Goal: Task Accomplishment & Management: Manage account settings

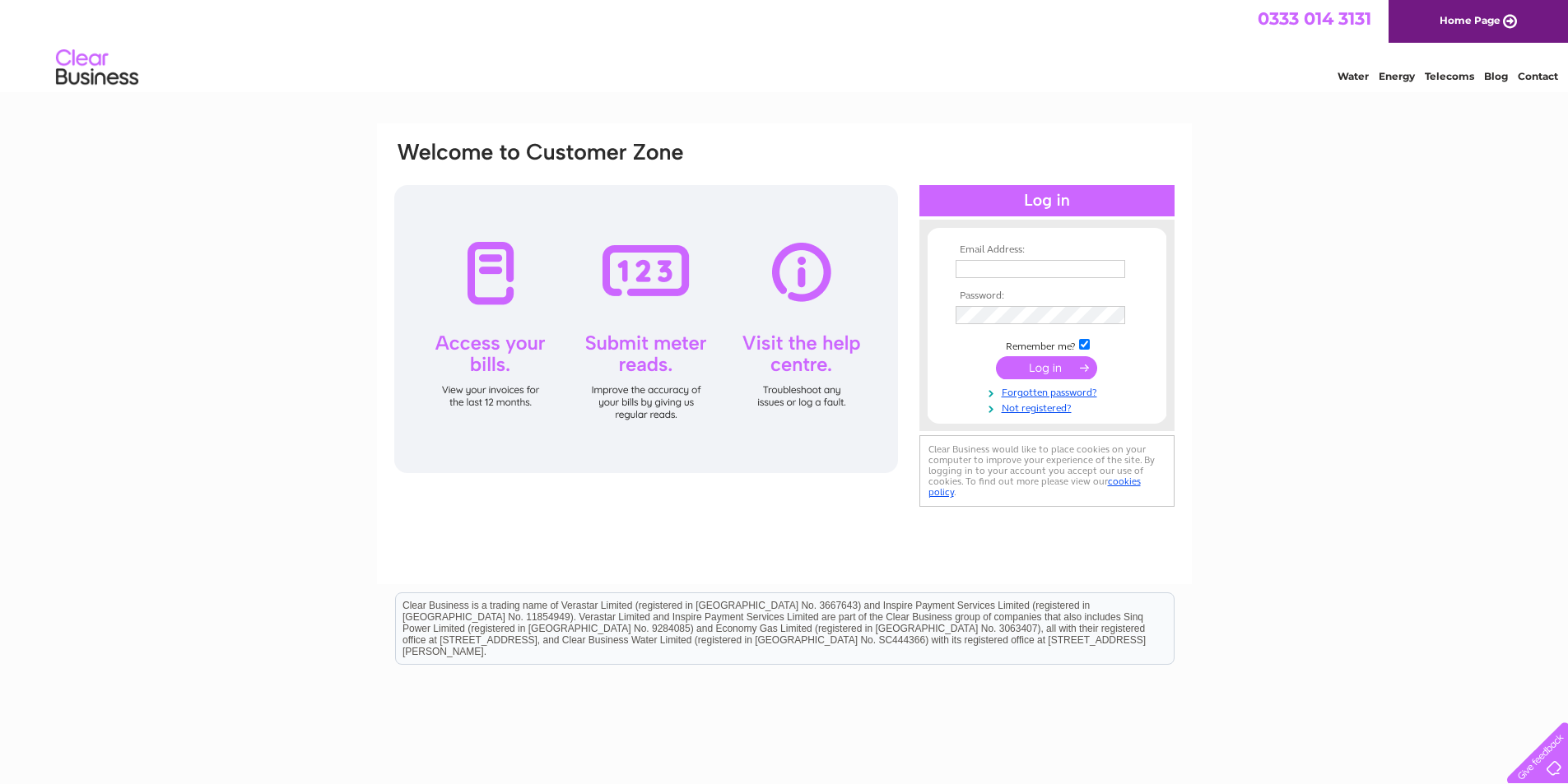
click at [1001, 275] on input "text" at bounding box center [1040, 269] width 169 height 18
type input "aivars.sangelis@inbox.lv"
click at [1006, 365] on input "submit" at bounding box center [1046, 369] width 101 height 23
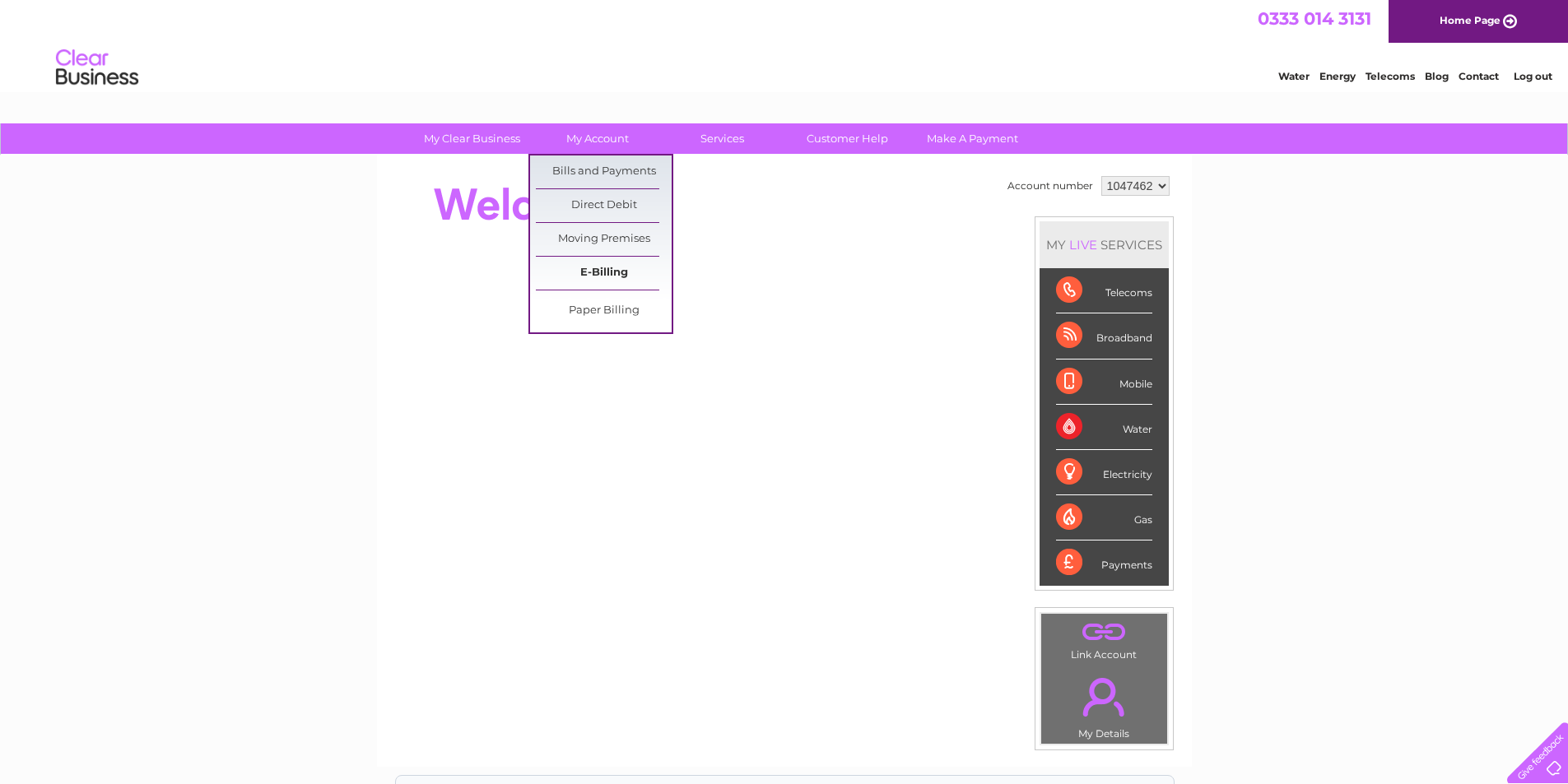
click at [596, 273] on link "E-Billing" at bounding box center [603, 272] width 136 height 32
click at [598, 140] on link "My Account" at bounding box center [597, 138] width 136 height 30
click at [599, 167] on link "Bills and Payments" at bounding box center [603, 171] width 136 height 32
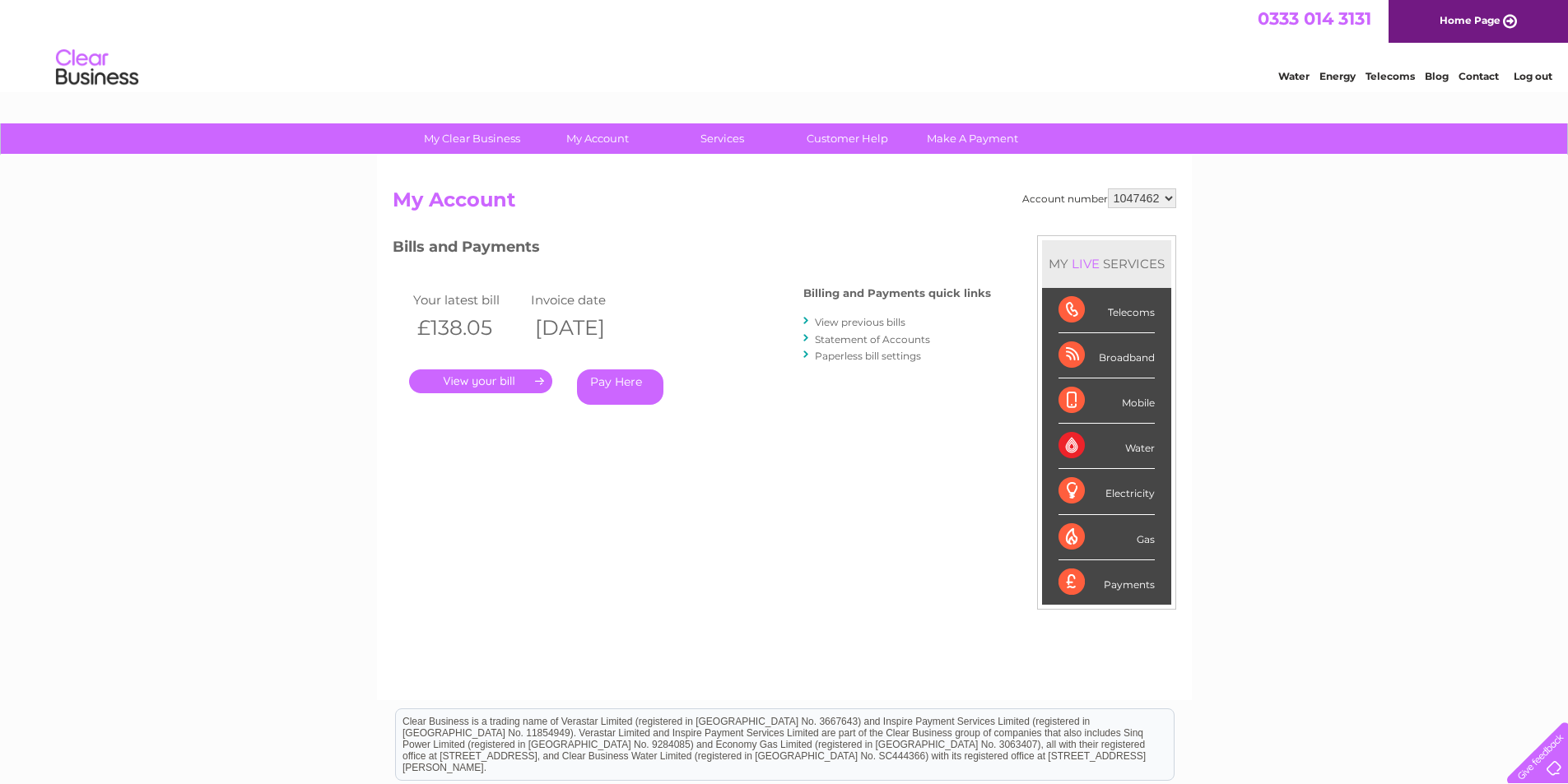
click at [864, 323] on link "View previous bills" at bounding box center [860, 322] width 91 height 13
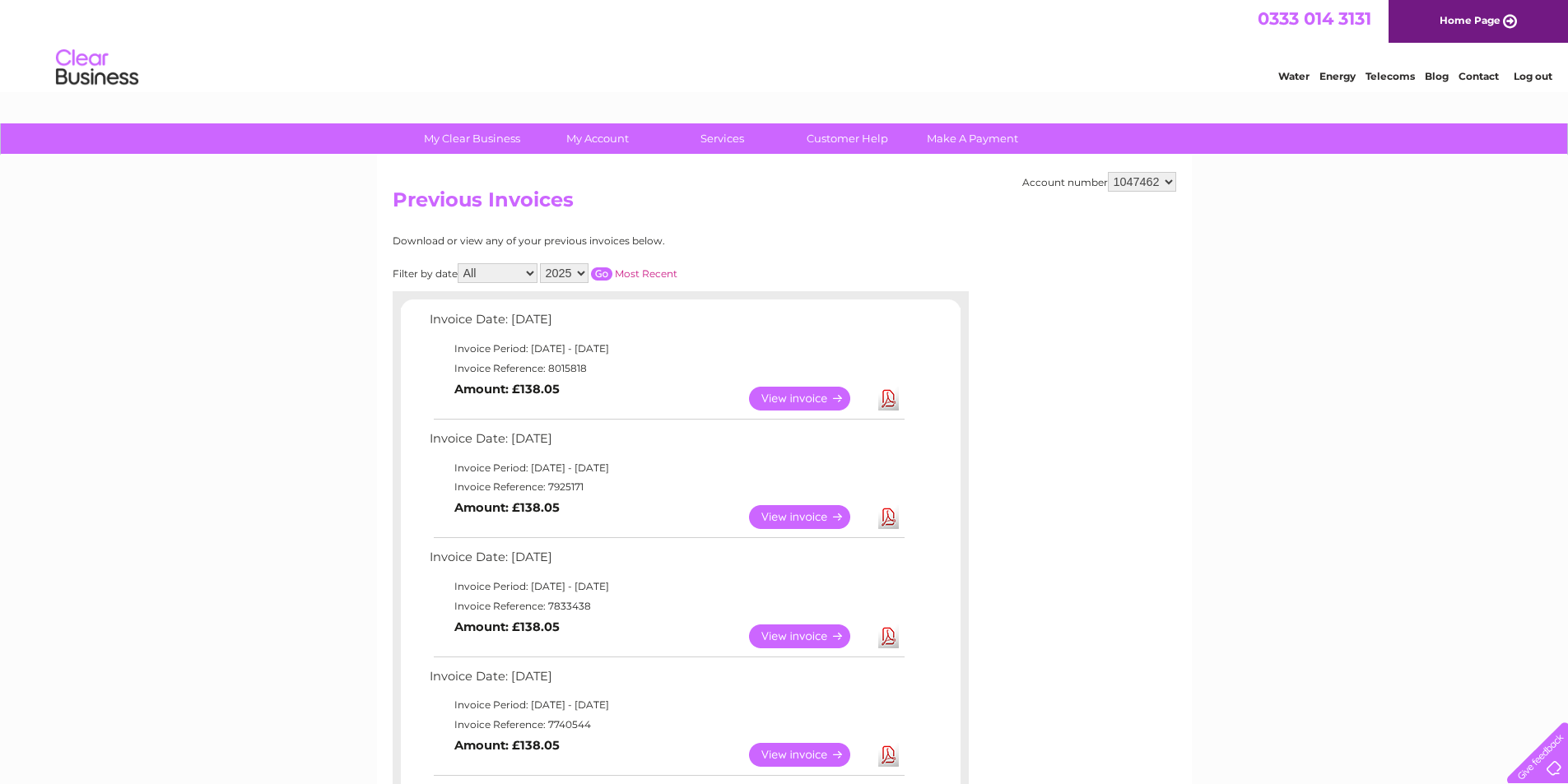
click at [832, 518] on link "View" at bounding box center [809, 516] width 121 height 24
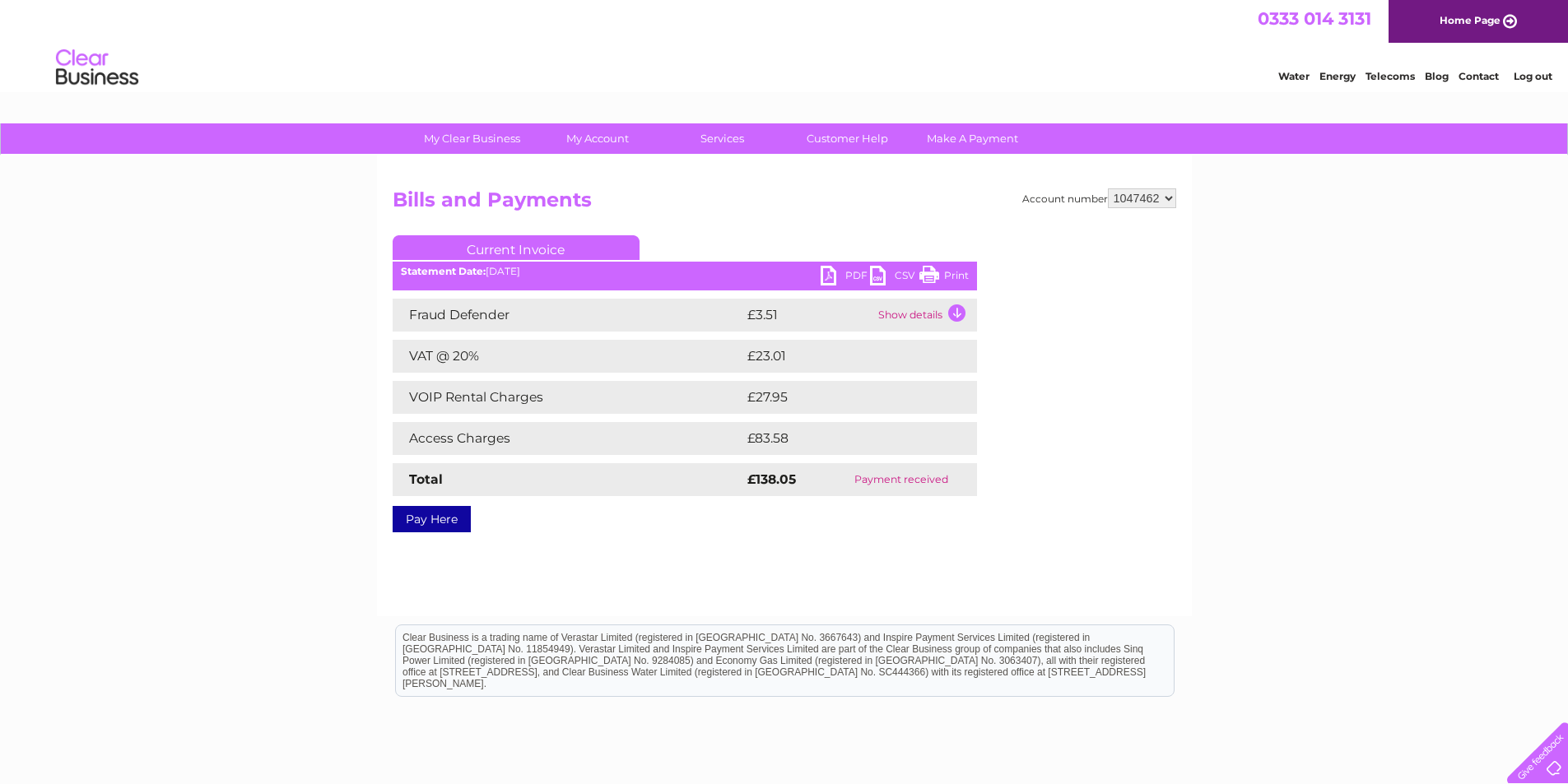
click at [829, 275] on link "PDF" at bounding box center [846, 277] width 49 height 24
